Goal: Task Accomplishment & Management: Manage account settings

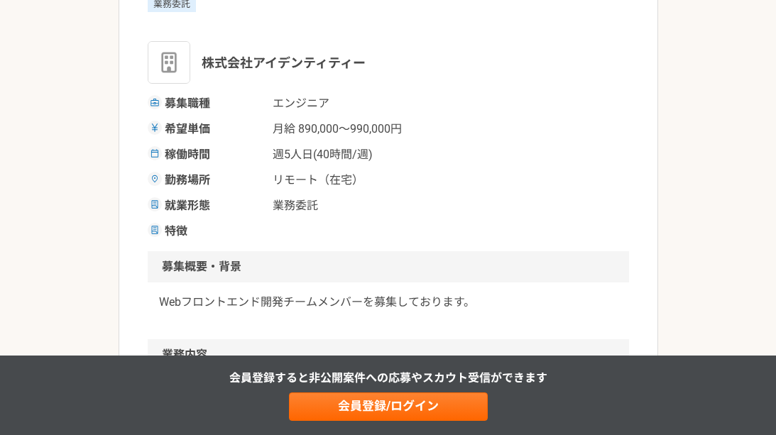
scroll to position [213, 0]
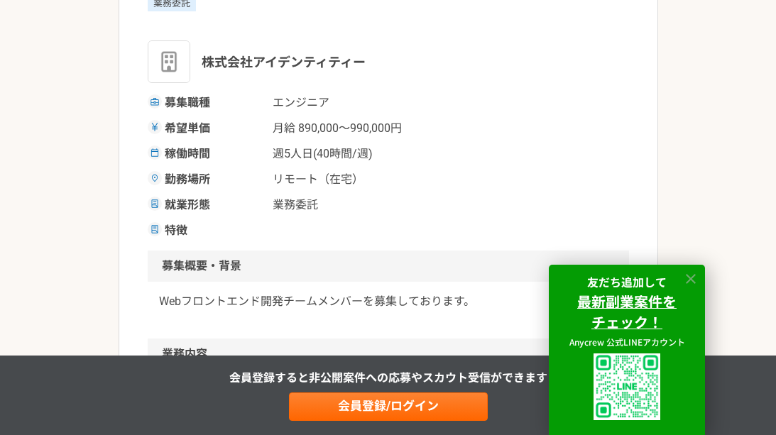
click at [697, 280] on icon at bounding box center [691, 279] width 16 height 16
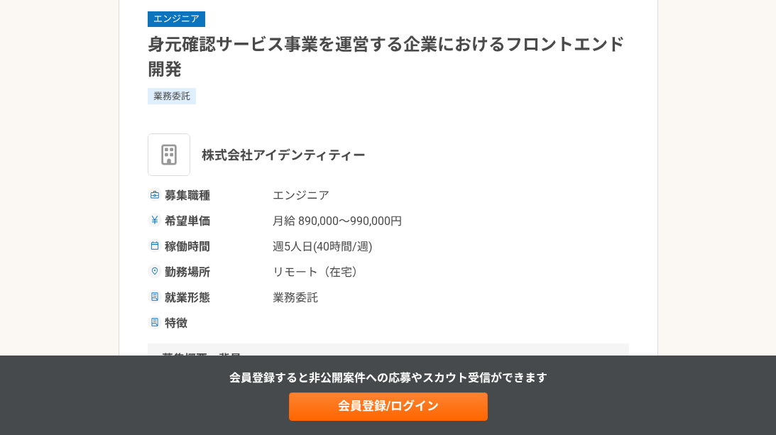
scroll to position [142, 0]
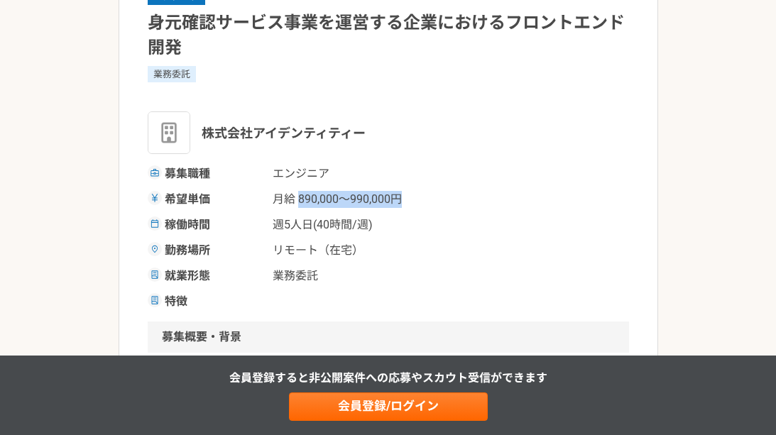
drag, startPoint x: 300, startPoint y: 201, endPoint x: 411, endPoint y: 200, distance: 111.5
click at [411, 200] on span "月給 890,000〜990,000円" at bounding box center [344, 199] width 142 height 17
click at [419, 197] on div "希望単価 月給 890,000〜990,000円" at bounding box center [388, 199] width 481 height 17
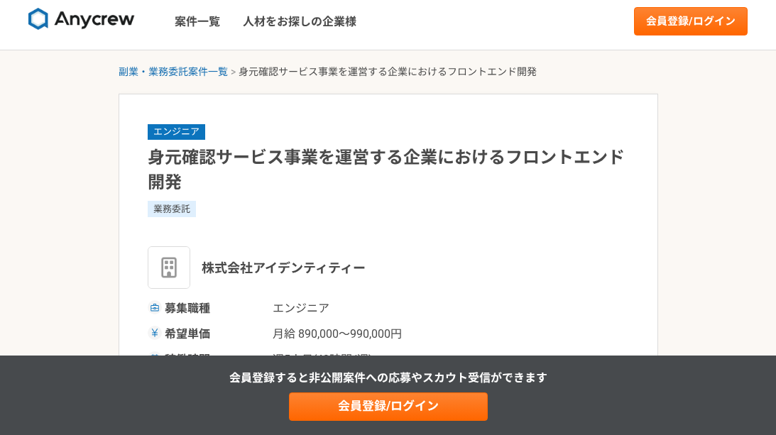
scroll to position [0, 0]
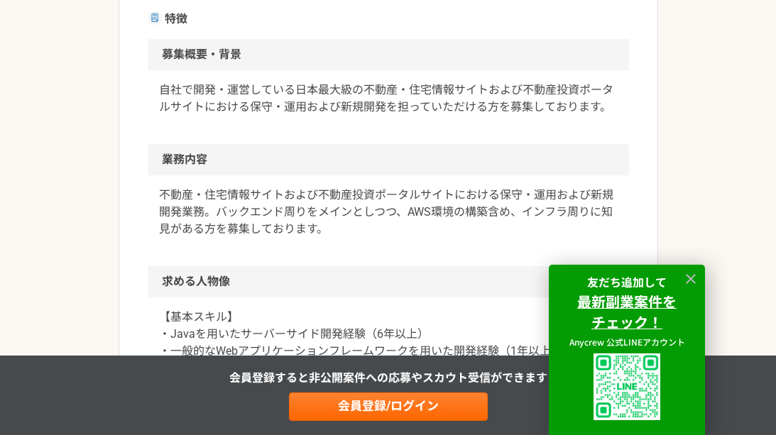
scroll to position [426, 0]
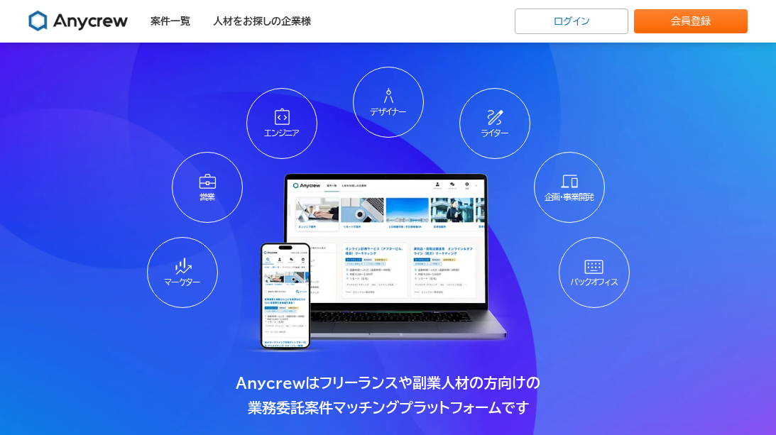
scroll to position [639, 0]
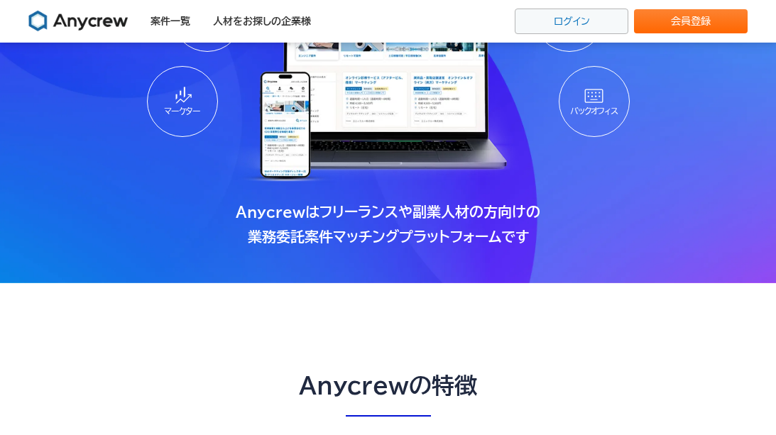
click at [585, 20] on link "ログイン" at bounding box center [572, 22] width 114 height 26
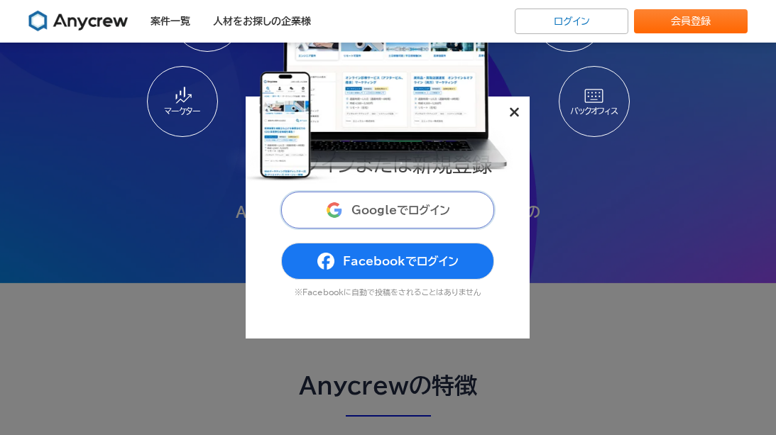
click at [398, 214] on span "Googleでログイン" at bounding box center [401, 210] width 99 height 11
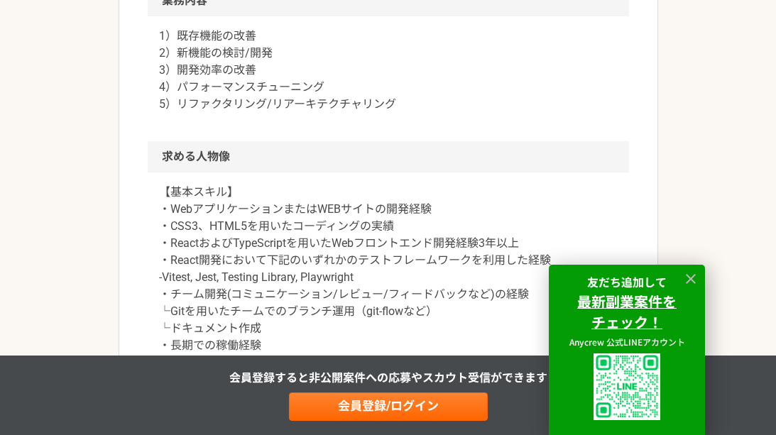
scroll to position [568, 0]
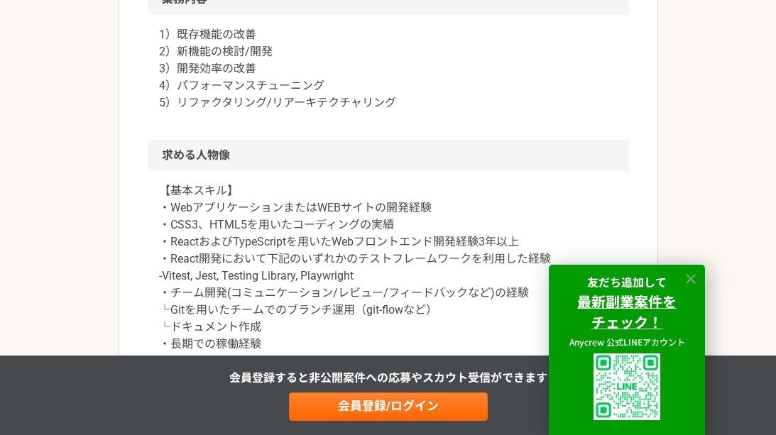
click at [694, 275] on icon at bounding box center [691, 279] width 16 height 16
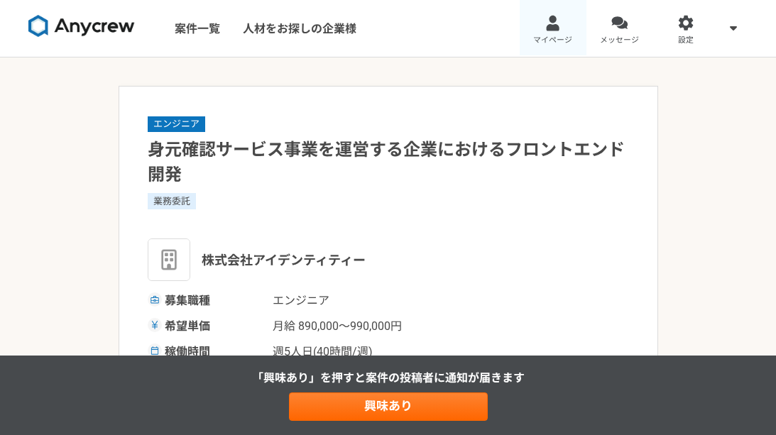
click at [546, 28] on div at bounding box center [553, 23] width 16 height 16
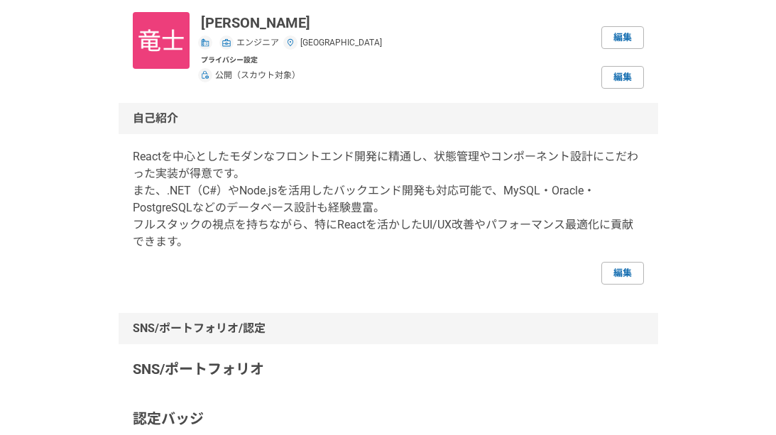
scroll to position [71, 0]
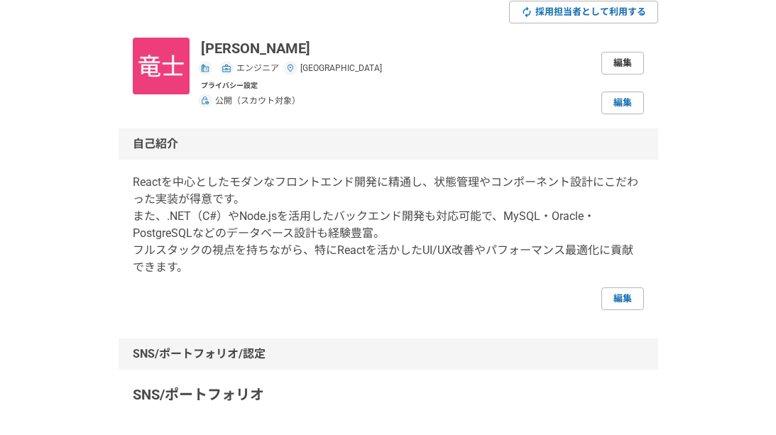
click at [618, 66] on link "編集" at bounding box center [622, 63] width 43 height 23
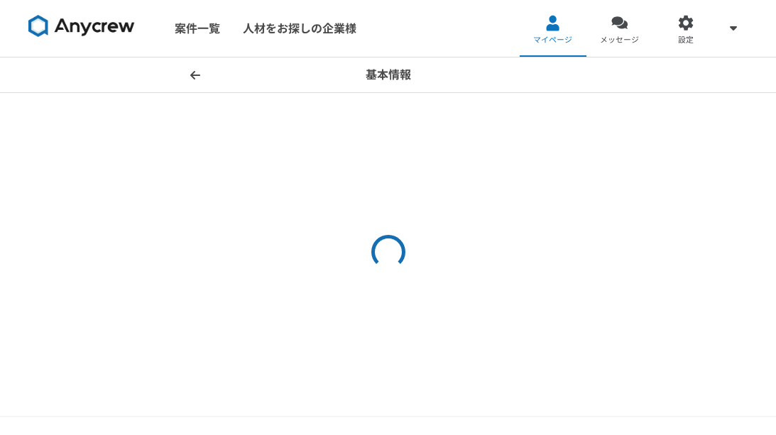
select select "33"
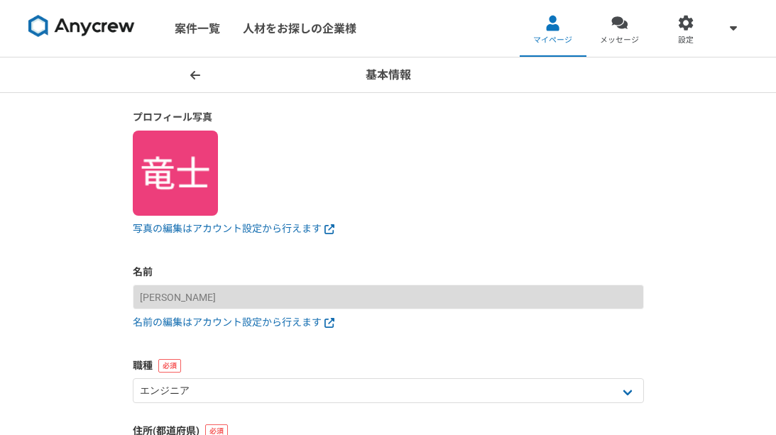
click at [197, 75] on icon at bounding box center [195, 74] width 10 height 9
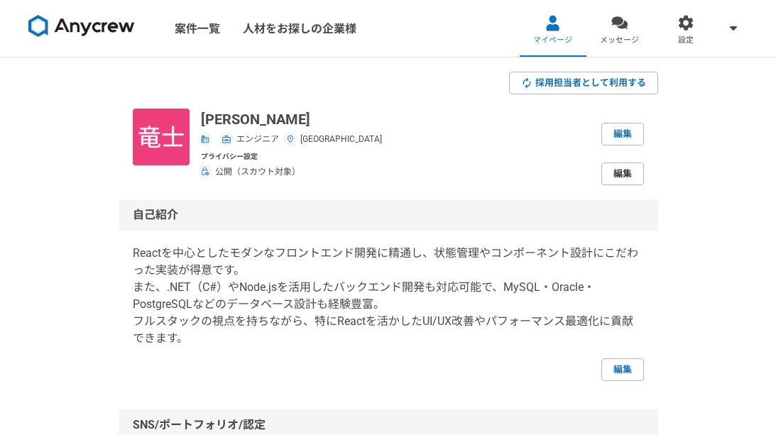
click at [631, 171] on link "編集" at bounding box center [622, 174] width 43 height 23
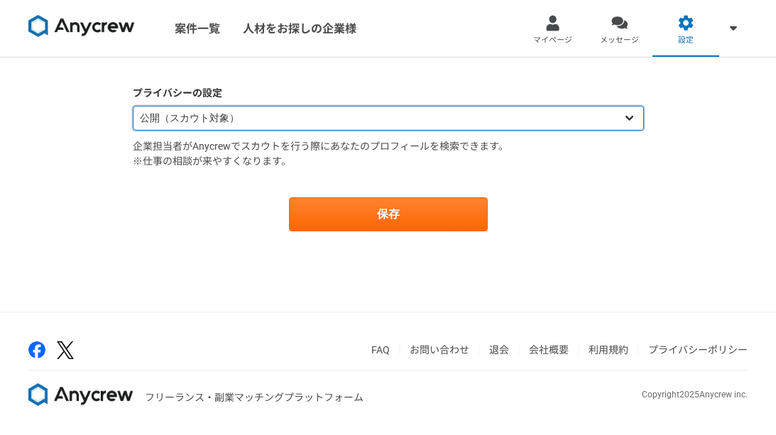
click at [366, 124] on select "公開（スカウト対象） 非公開（スカウト対象外）" at bounding box center [388, 118] width 511 height 25
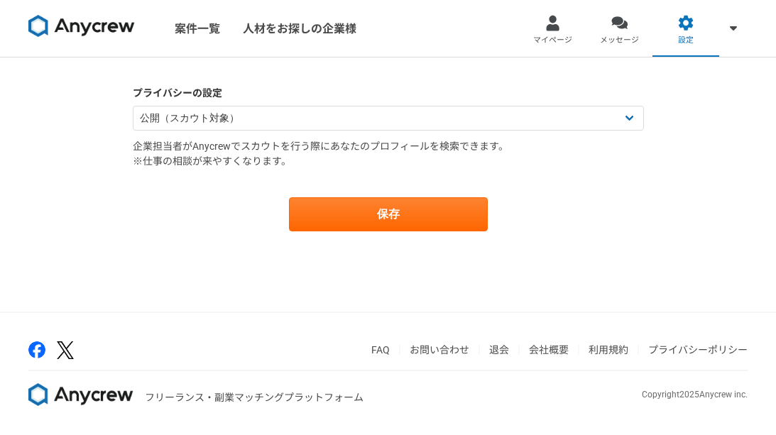
click at [380, 77] on main "プライバシーの設定 公開（スカウト対象） 非公開（スカウト対象外） 企業担当者がAnycrewでスカウトを行う際にあなたのプロフィールを検索できます。 ※仕事…" at bounding box center [389, 173] width 540 height 231
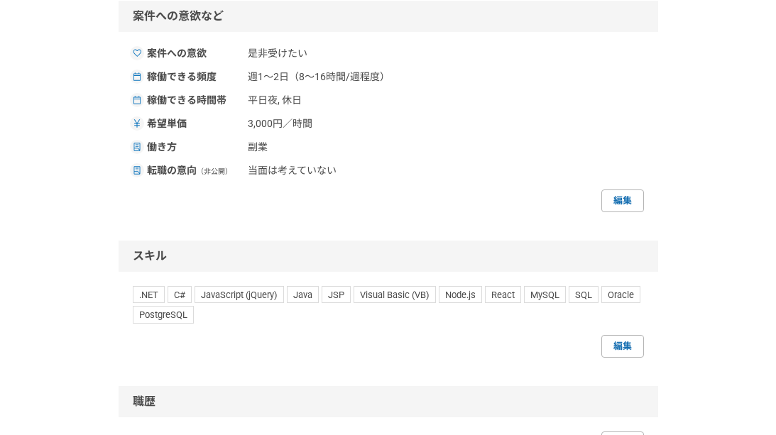
scroll to position [639, 0]
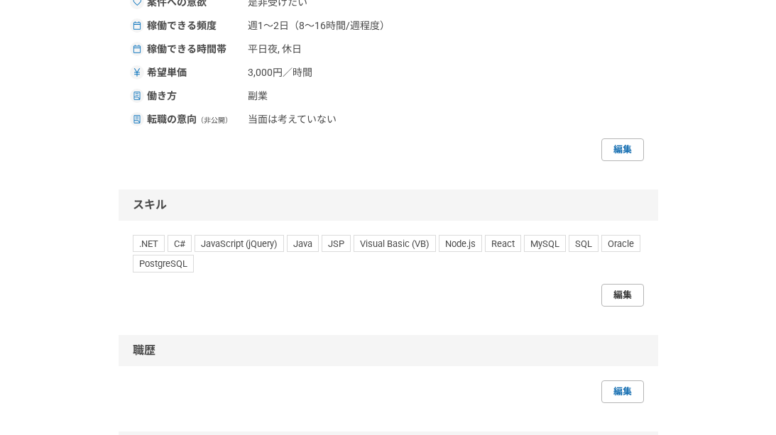
click at [622, 294] on link "編集" at bounding box center [622, 295] width 43 height 23
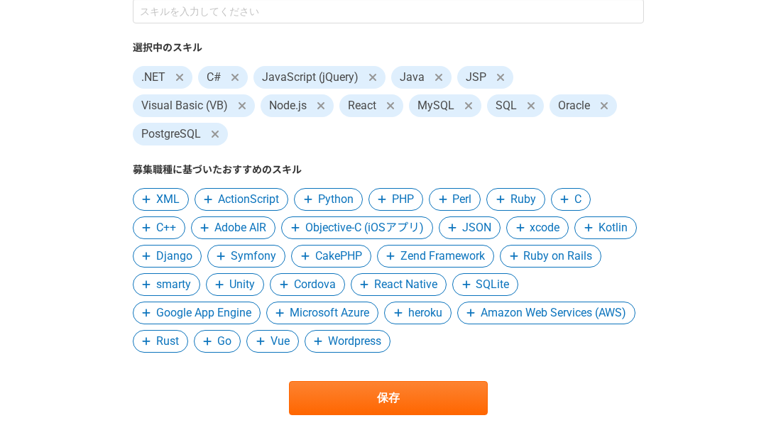
scroll to position [142, 0]
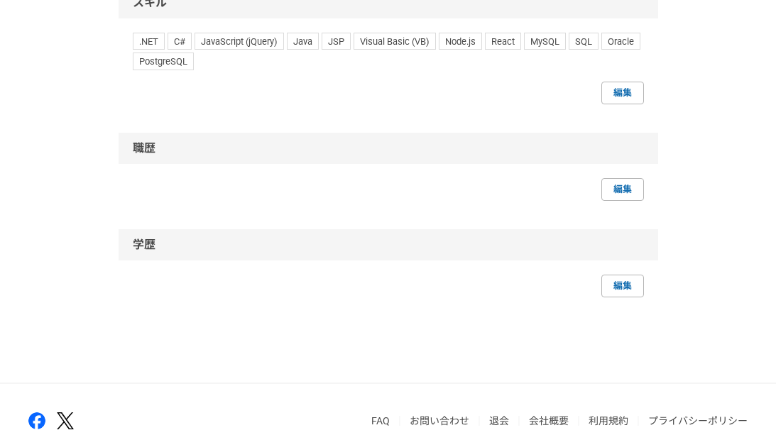
scroll to position [913, 0]
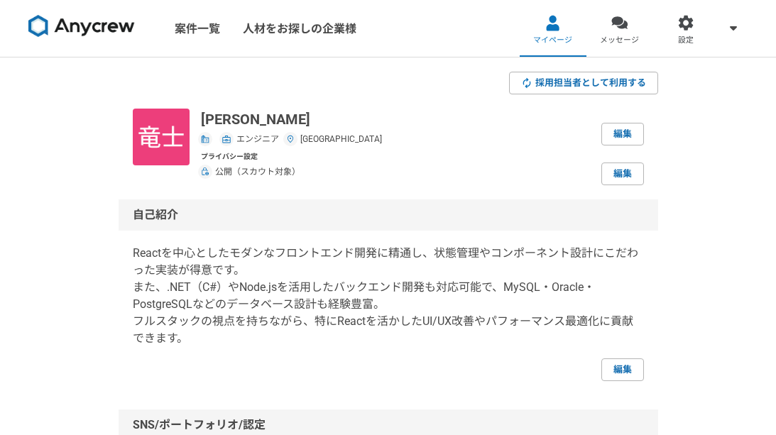
select select "33"
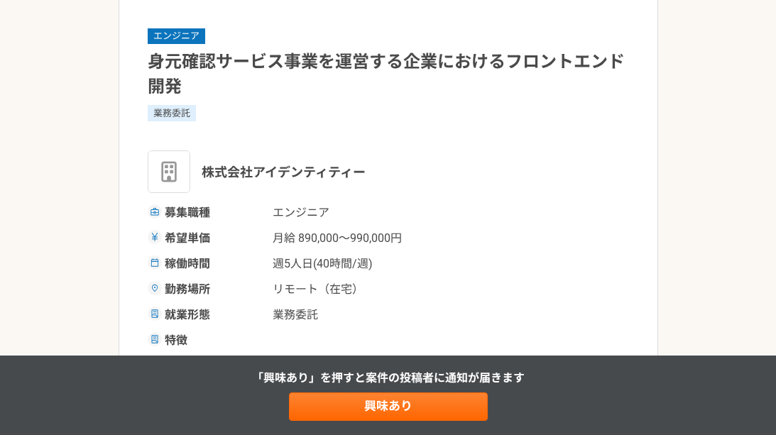
scroll to position [65, 0]
